Goal: Find specific page/section: Find specific page/section

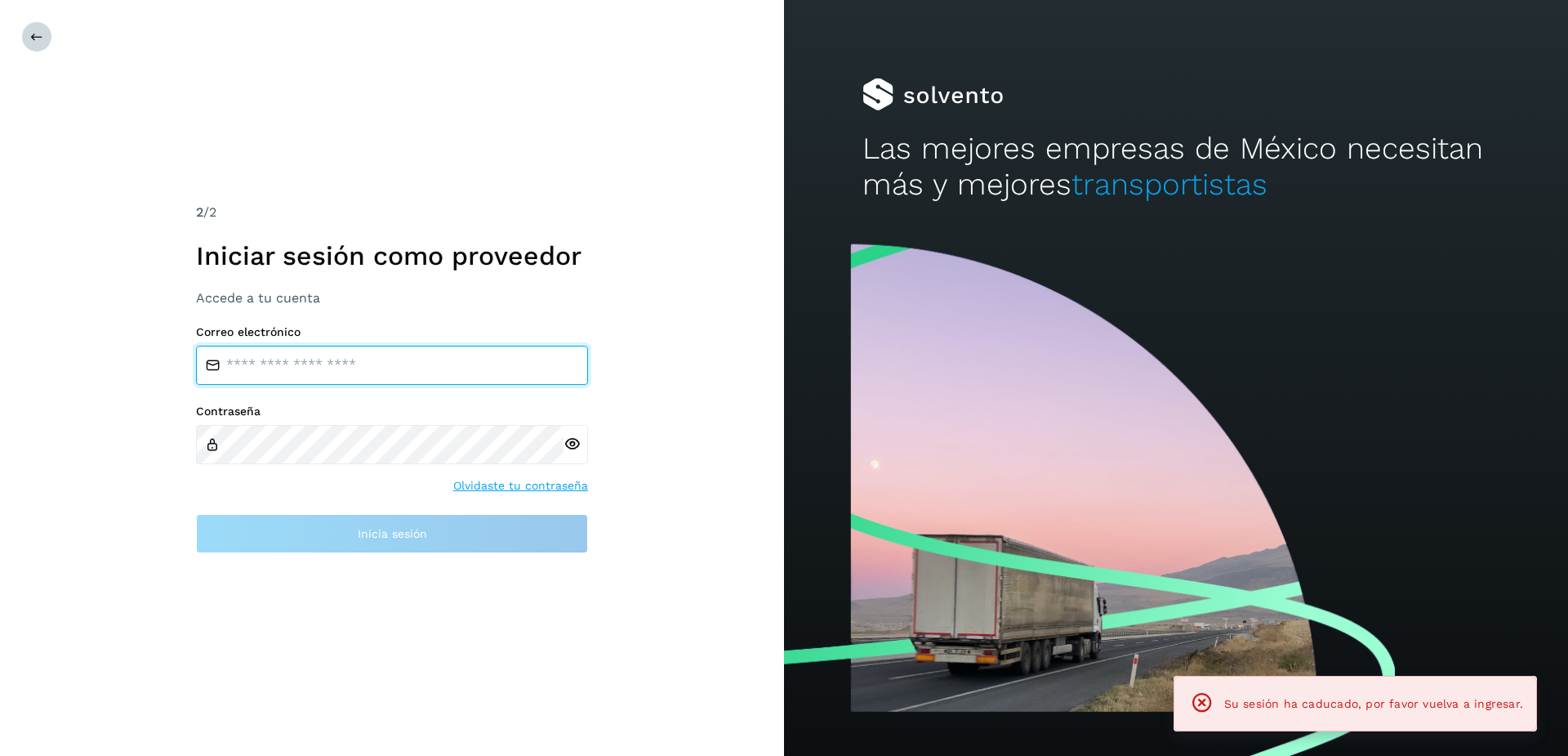
type input "**********"
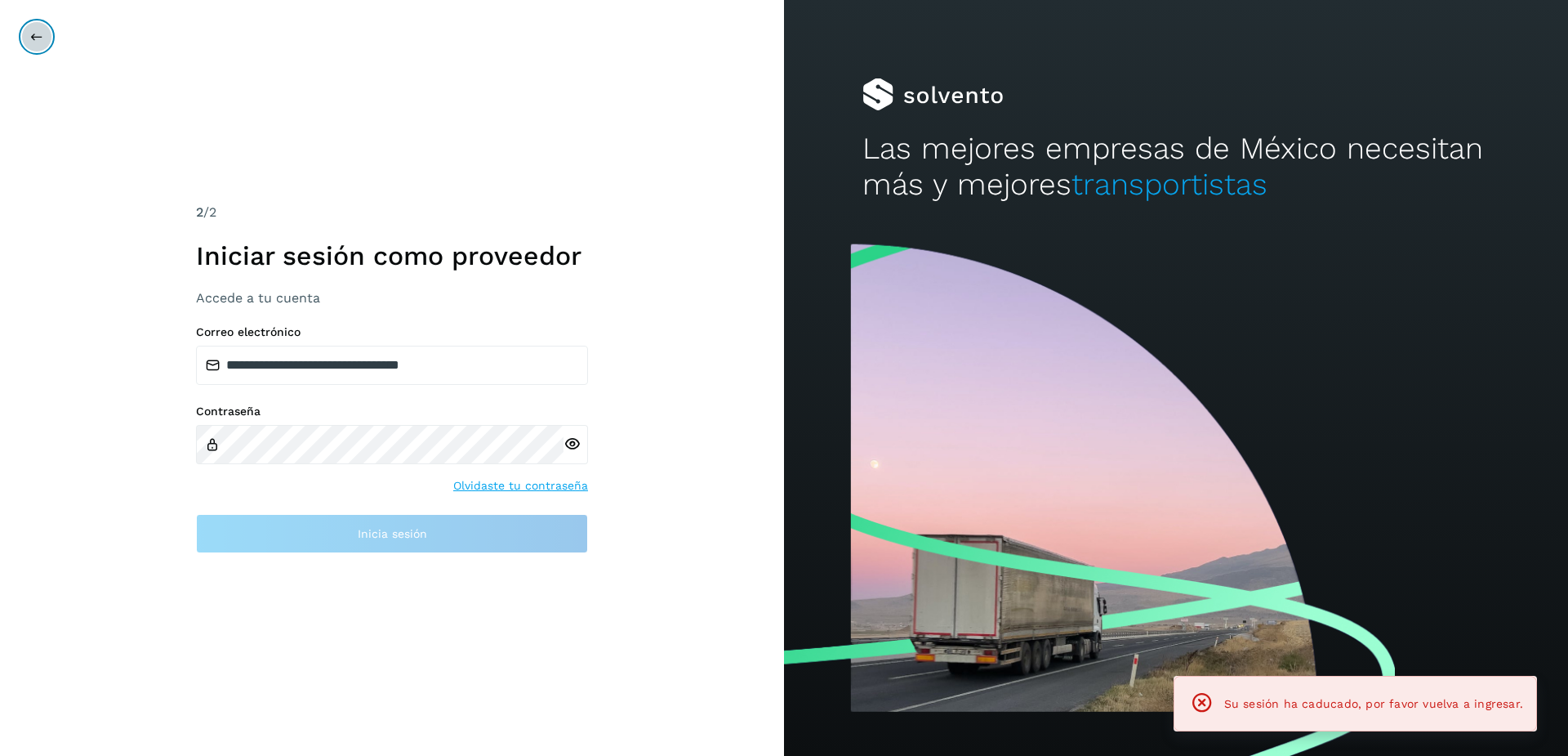
click at [37, 28] on button at bounding box center [37, 37] width 31 height 31
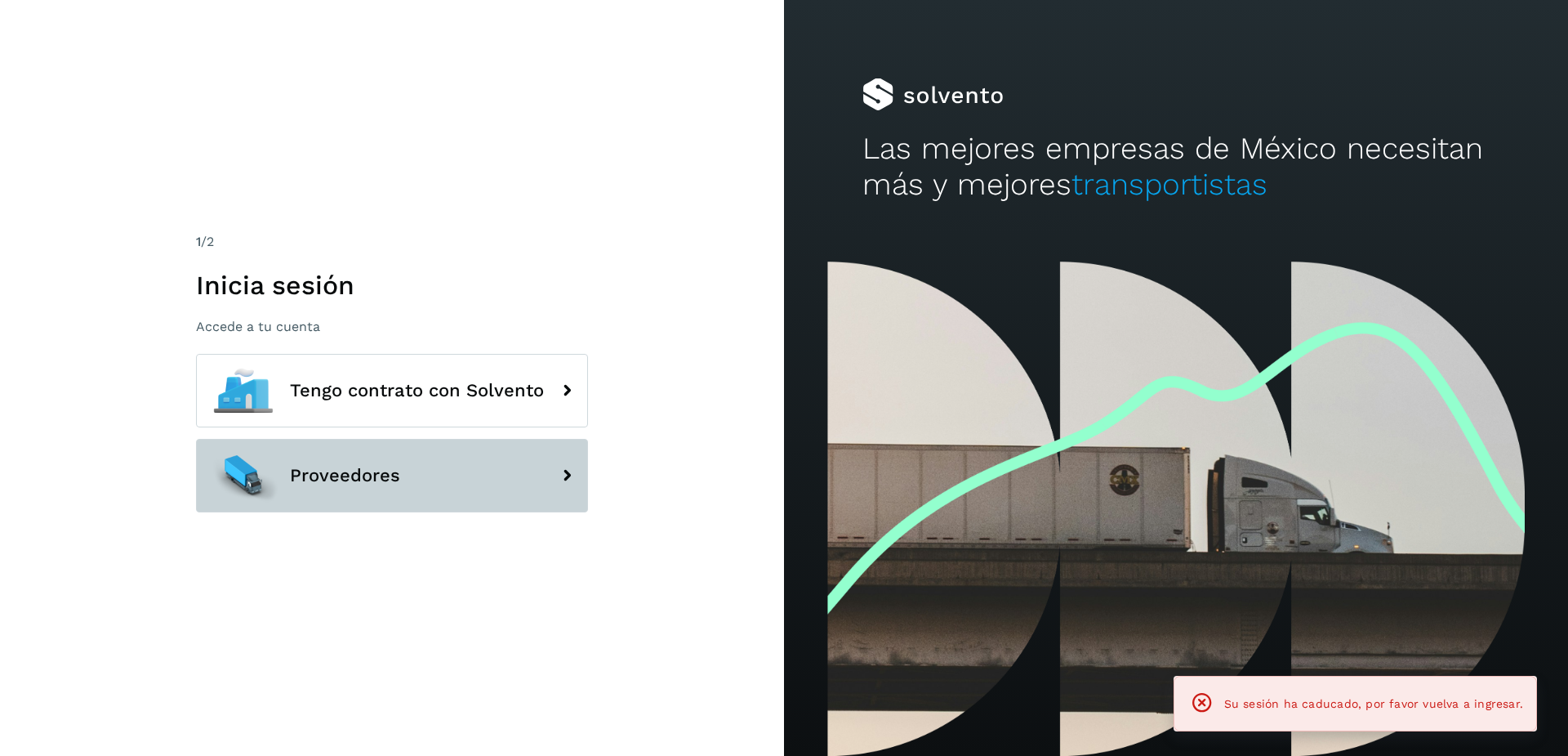
click at [360, 463] on button "Proveedores" at bounding box center [391, 475] width 392 height 74
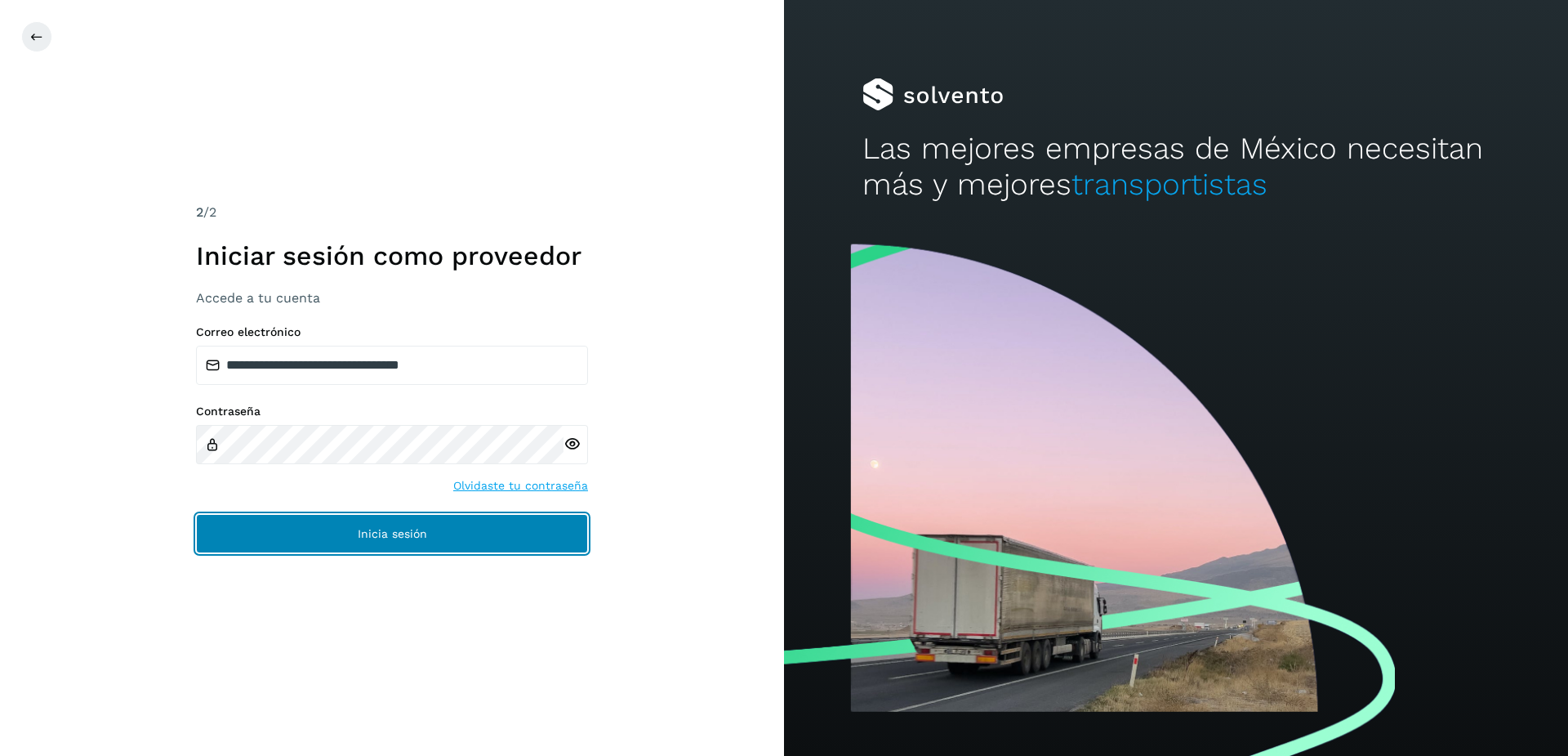
click at [408, 543] on button "Inicia sesión" at bounding box center [391, 534] width 392 height 39
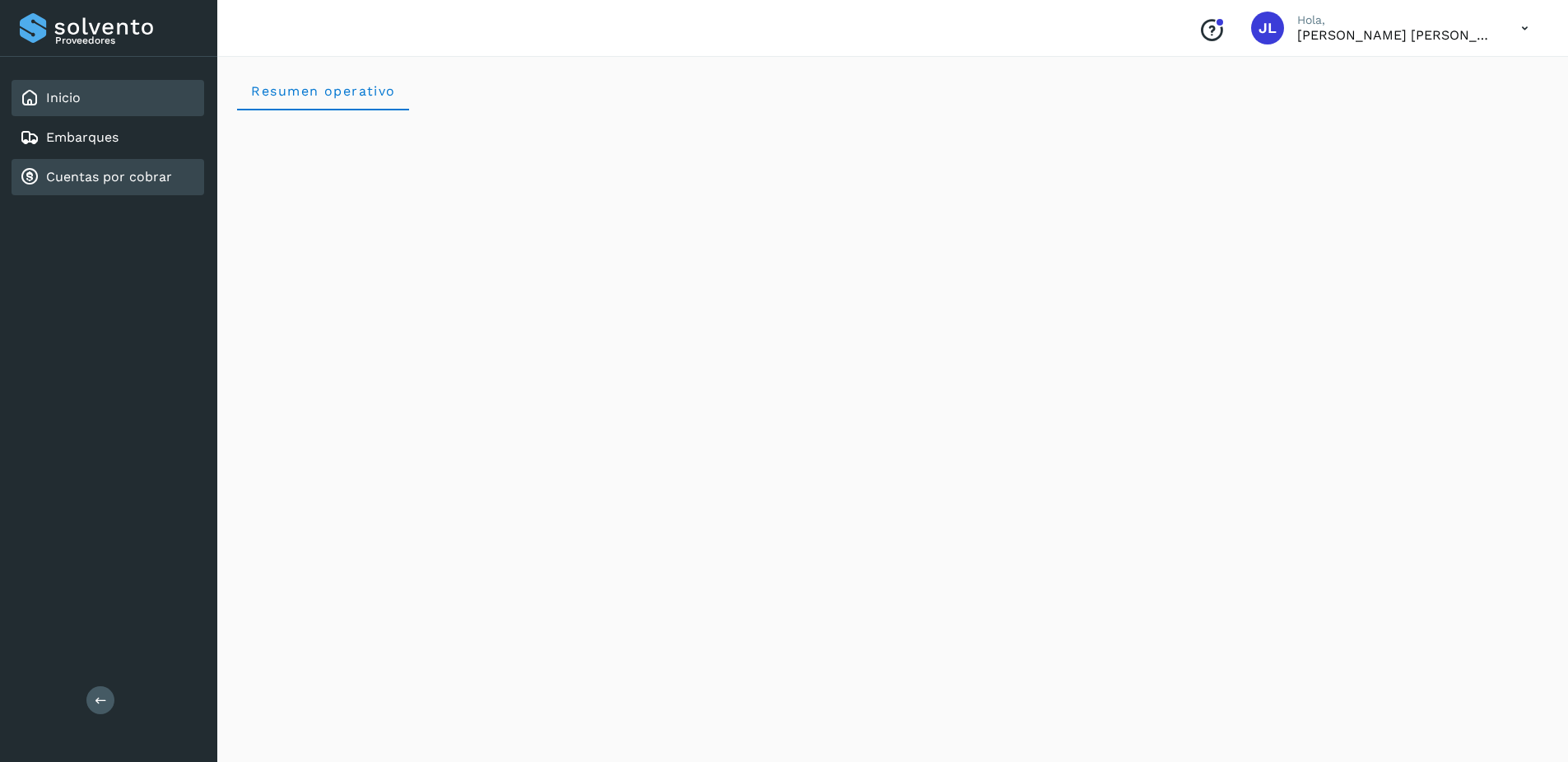
click at [75, 169] on link "Cuentas por cobrar" at bounding box center [109, 176] width 126 height 16
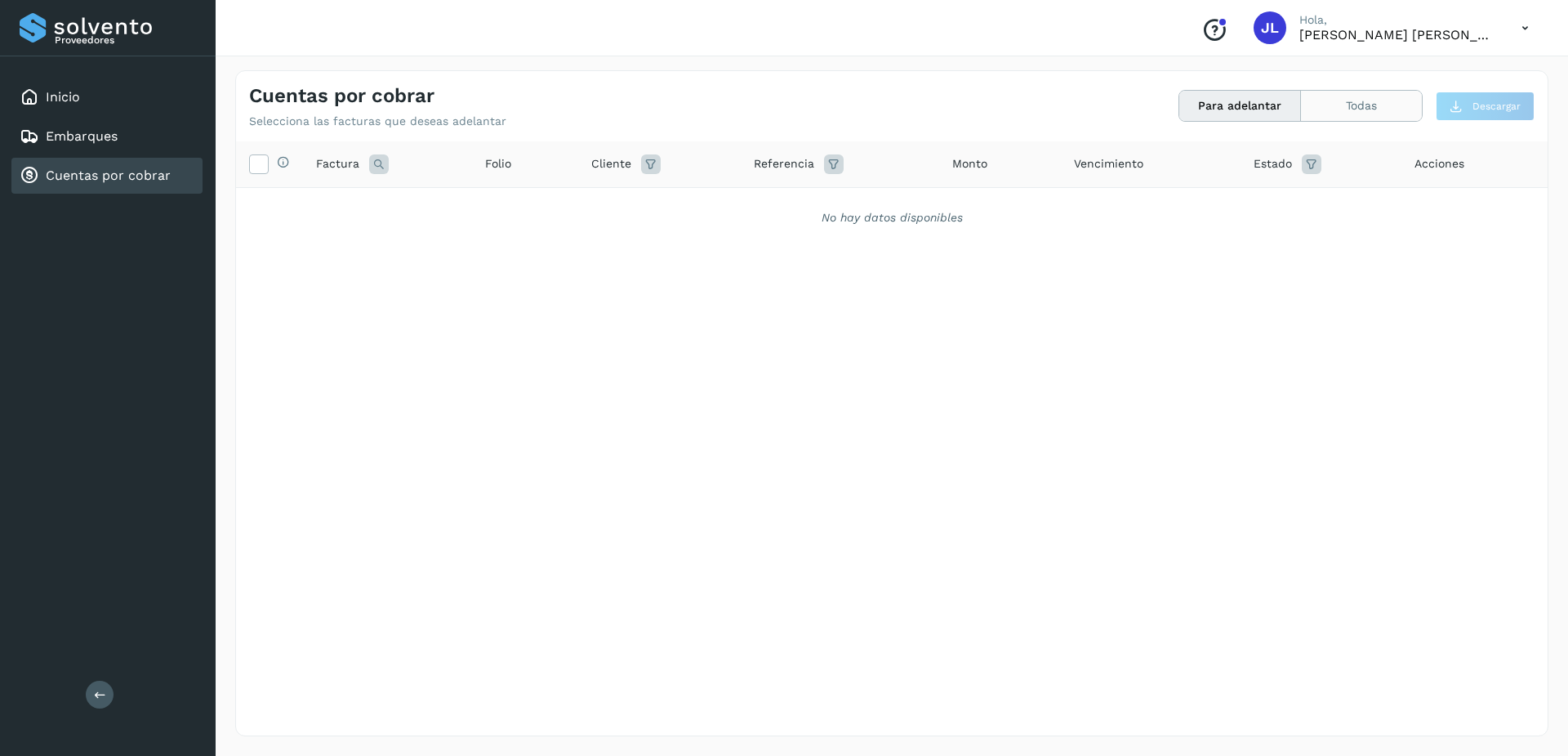
click at [1339, 105] on button "Todas" at bounding box center [1361, 105] width 121 height 30
